Goal: Information Seeking & Learning: Learn about a topic

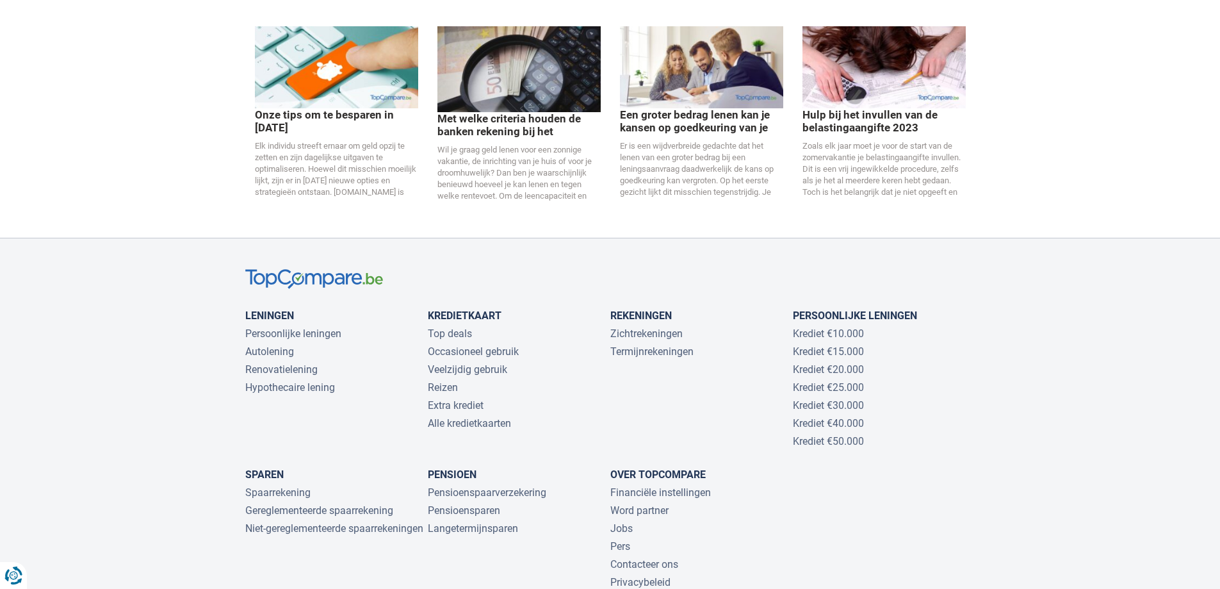
scroll to position [2772, 0]
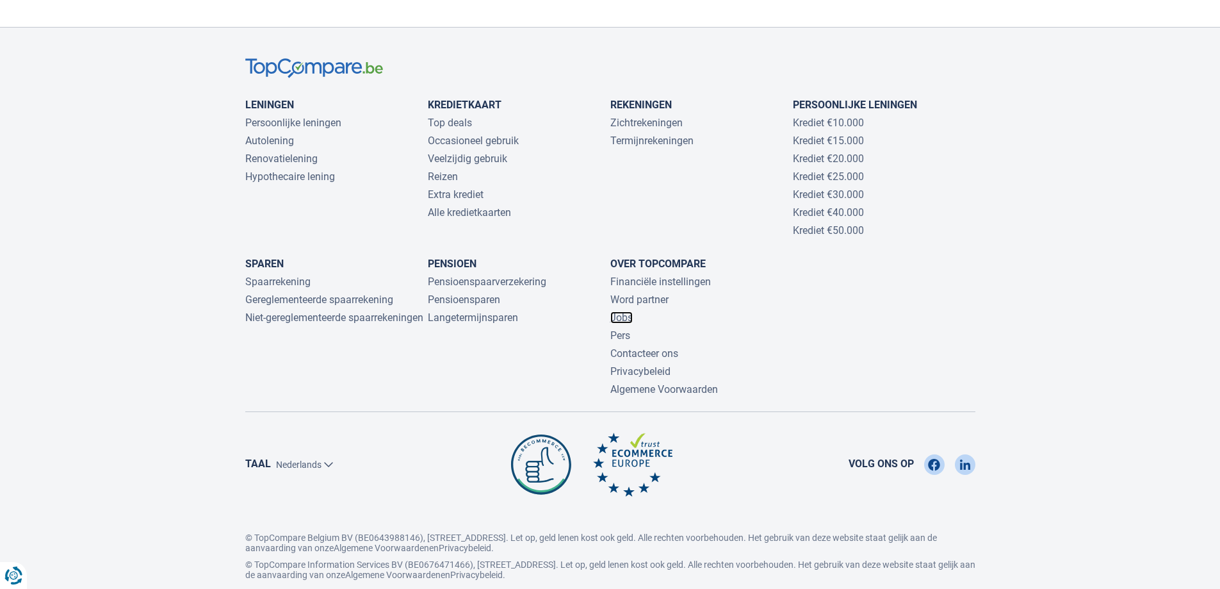
click at [620, 311] on link "Jobs" at bounding box center [621, 317] width 22 height 12
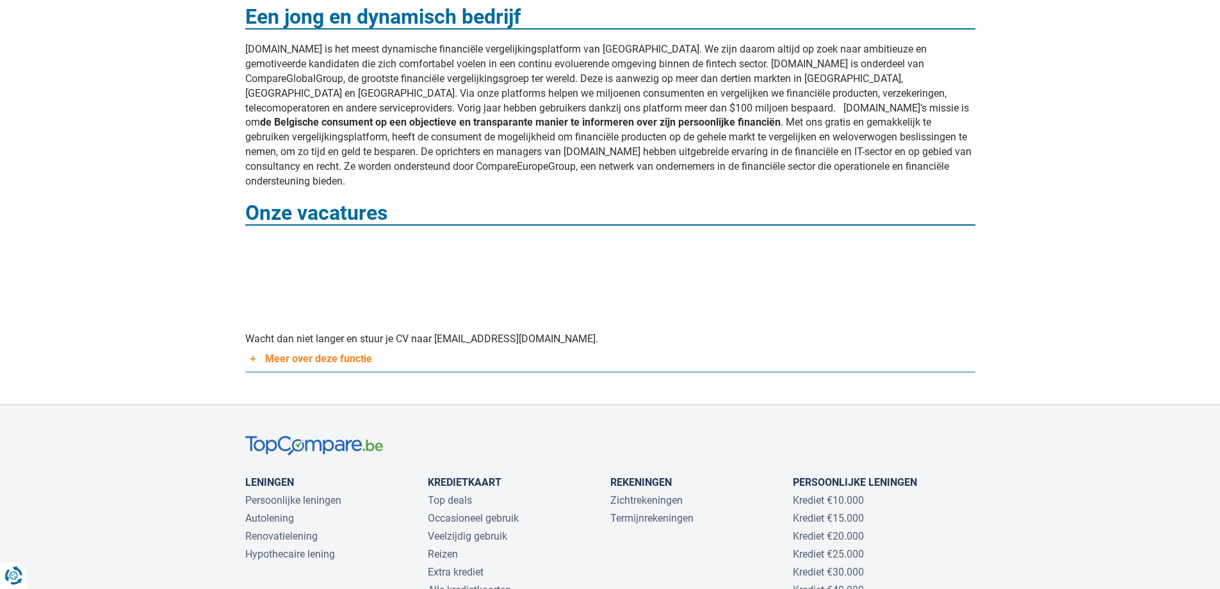
scroll to position [448, 0]
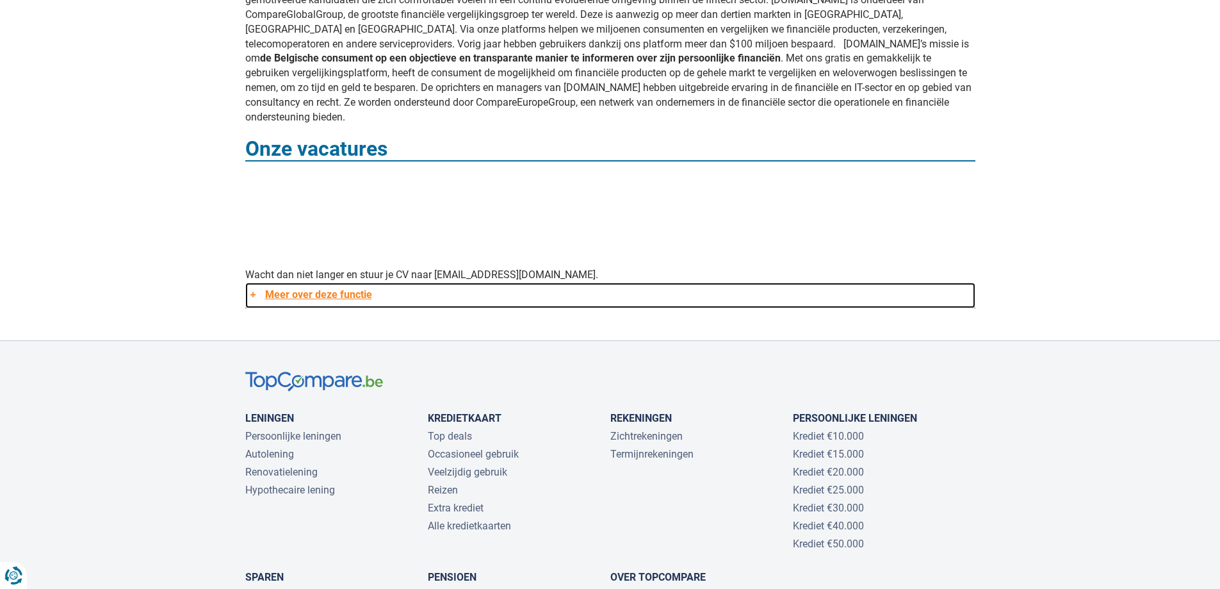
click at [323, 282] on link "Meer over deze functie" at bounding box center [610, 295] width 730 height 26
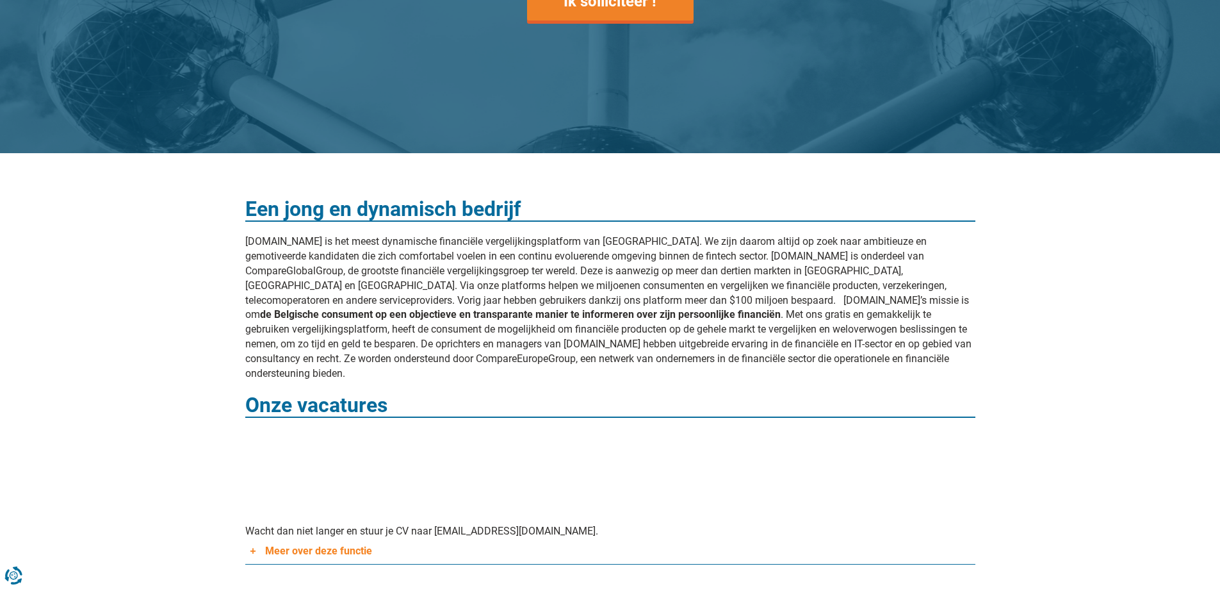
scroll to position [256, 0]
